Goal: Task Accomplishment & Management: Manage account settings

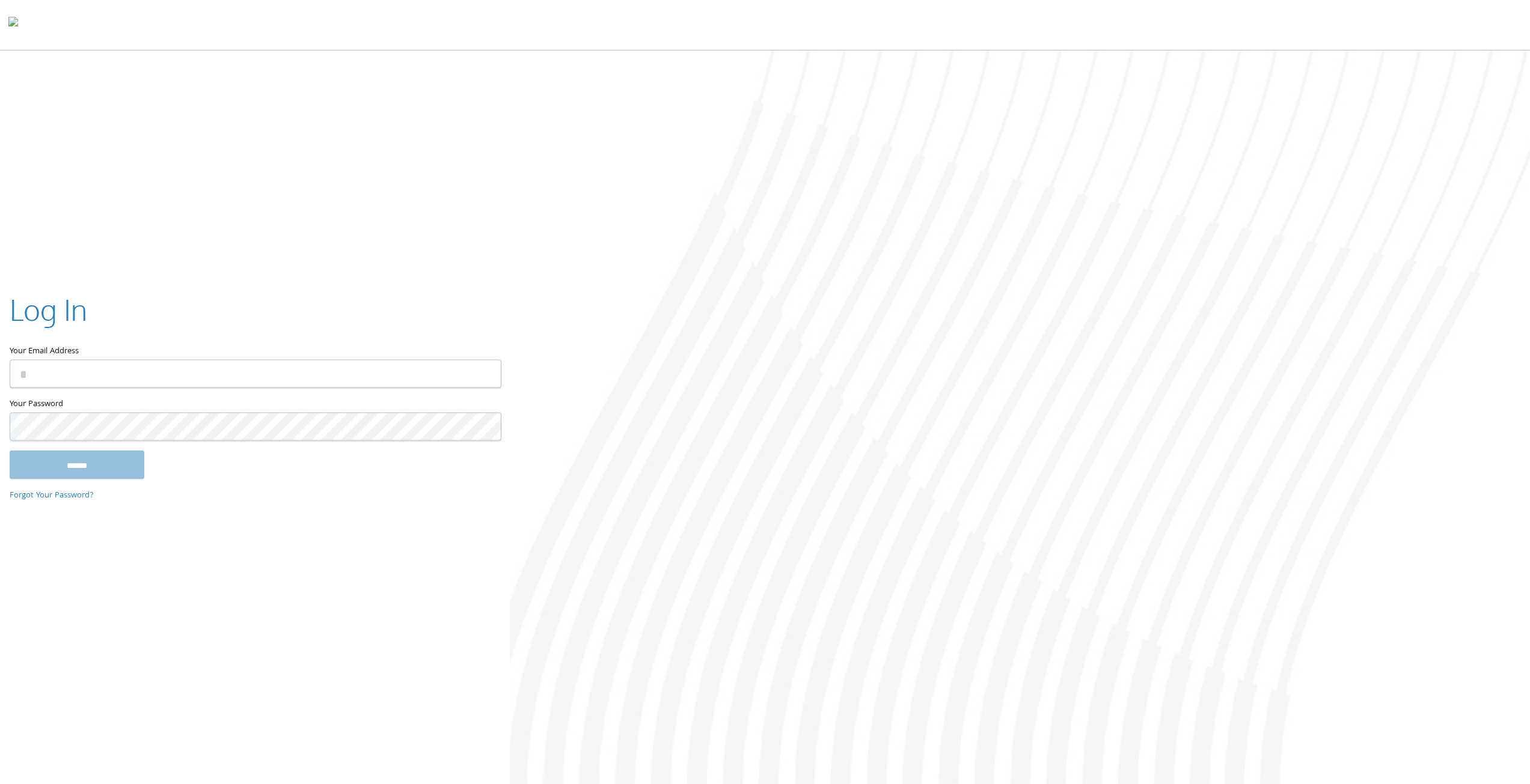
type input "**********"
click at [73, 460] on input "******" at bounding box center [77, 464] width 135 height 29
type input "**********"
click at [52, 454] on input "******" at bounding box center [77, 464] width 135 height 29
